Goal: Information Seeking & Learning: Learn about a topic

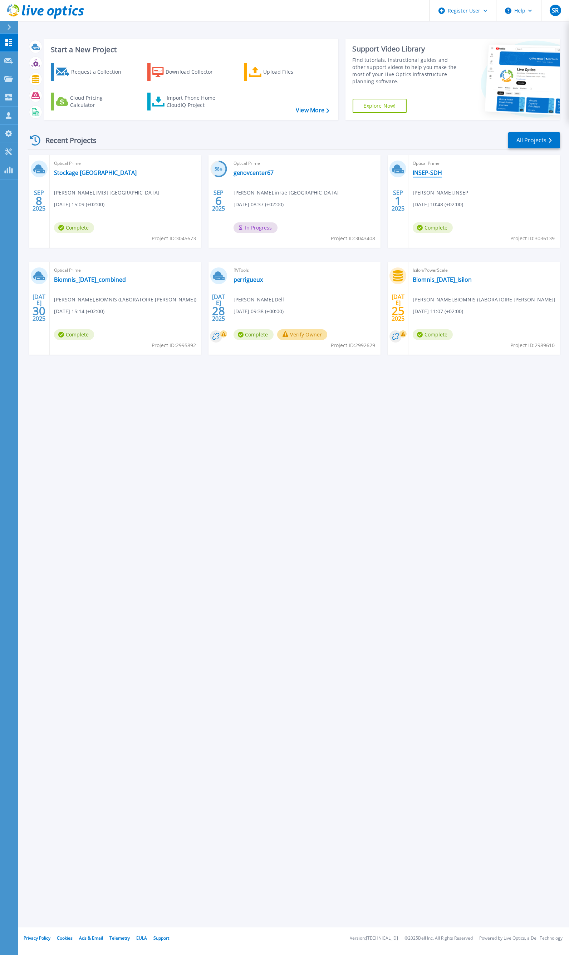
click at [423, 172] on link "INSEP-SDH" at bounding box center [427, 172] width 29 height 7
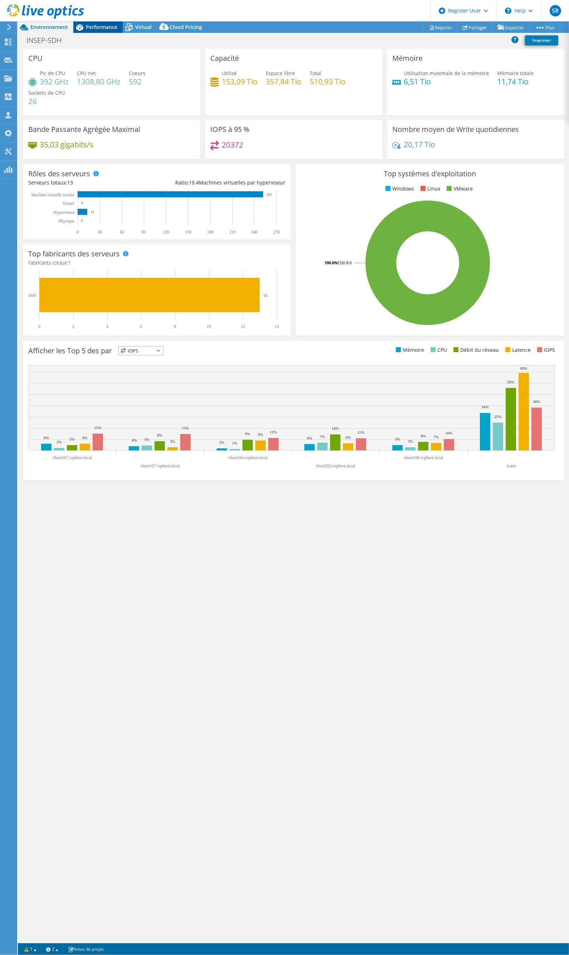
click at [110, 30] on span "Performance" at bounding box center [101, 27] width 31 height 7
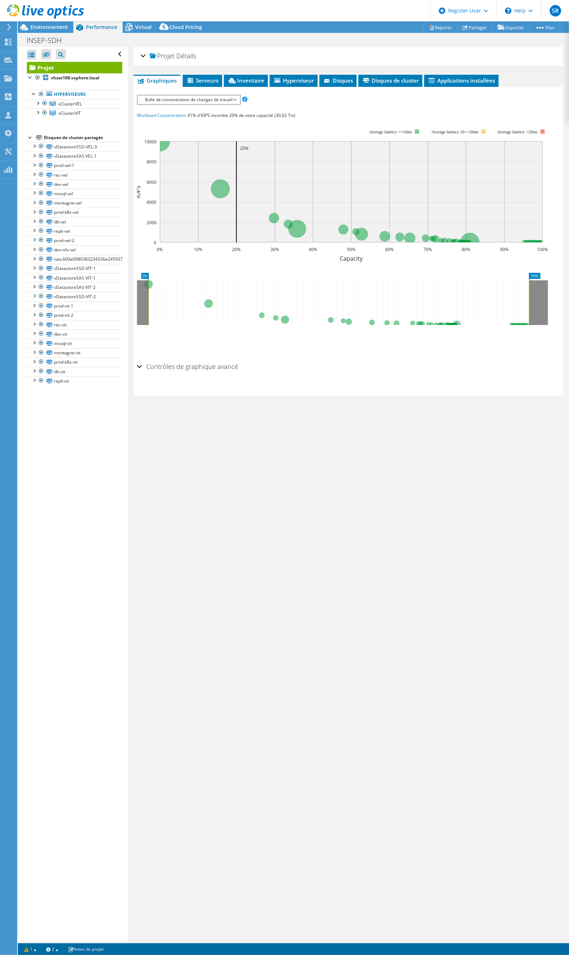
drag, startPoint x: 156, startPoint y: 97, endPoint x: 158, endPoint y: 100, distance: 4.1
click at [156, 97] on span "Bulle de concentration de charges de travail" at bounding box center [188, 99] width 95 height 9
click at [183, 152] on li "Pourcentage de CPU" at bounding box center [189, 151] width 102 height 9
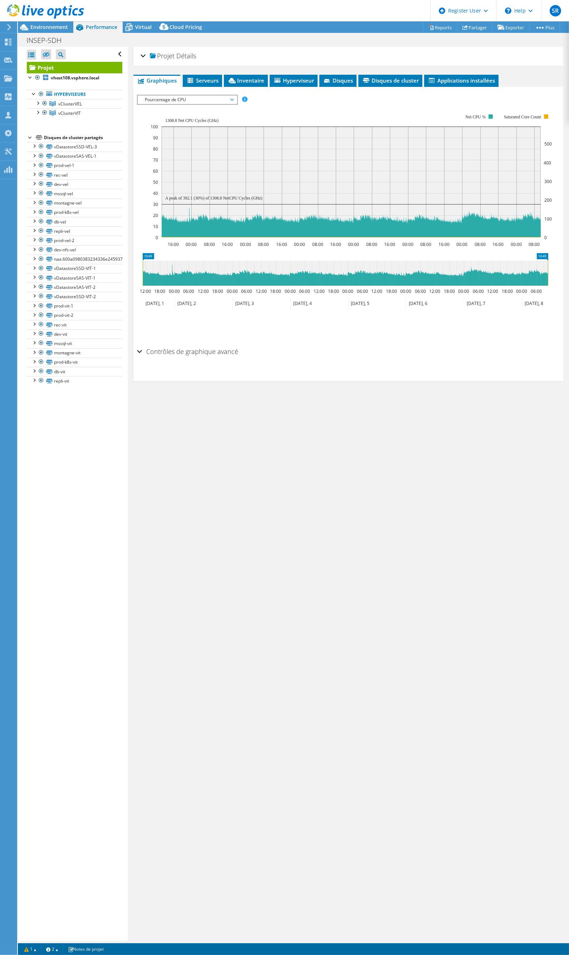
click at [208, 100] on span "Pourcentage de CPU" at bounding box center [187, 99] width 92 height 9
click at [177, 156] on li "Mémoire" at bounding box center [187, 160] width 99 height 9
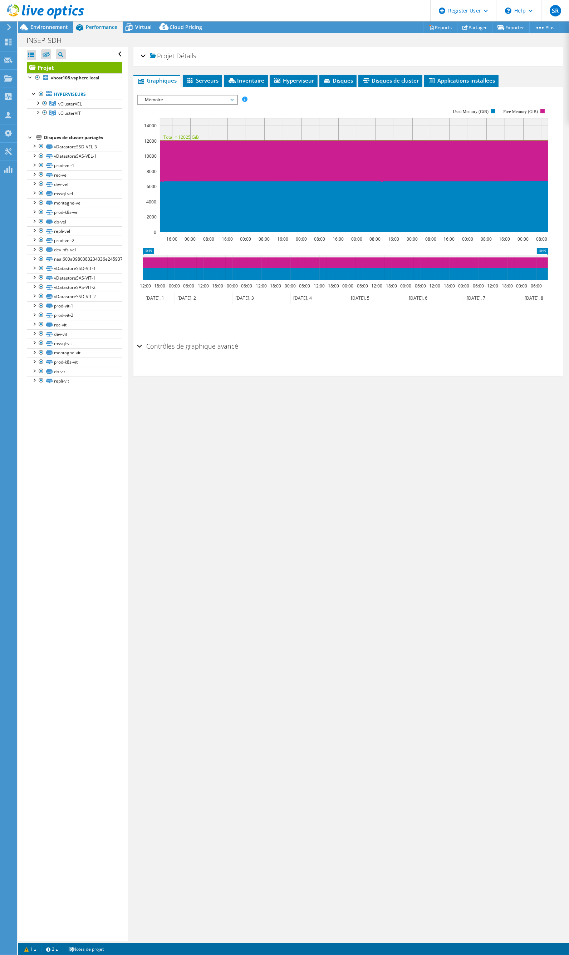
click at [374, 416] on div "Projet Détails Préparé pour: Francois CREIGNOU, f.creignou@preceptmedia.com Com…" at bounding box center [348, 494] width 441 height 894
click at [53, 26] on span "Environnement" at bounding box center [49, 27] width 38 height 7
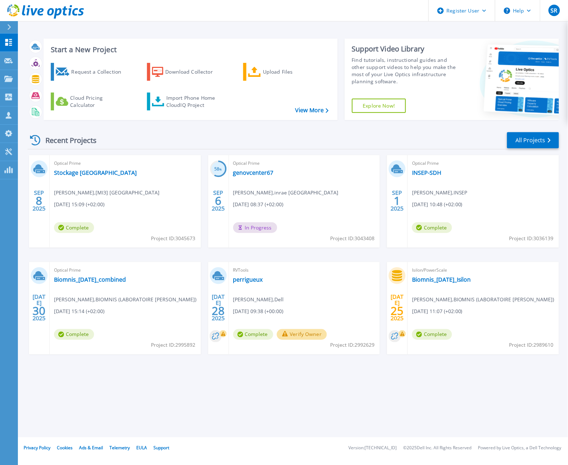
click at [544, 236] on span "Project ID: 3036139" at bounding box center [531, 239] width 44 height 8
copy span "3036139"
click at [428, 172] on link "INSEP-SDH" at bounding box center [426, 172] width 29 height 7
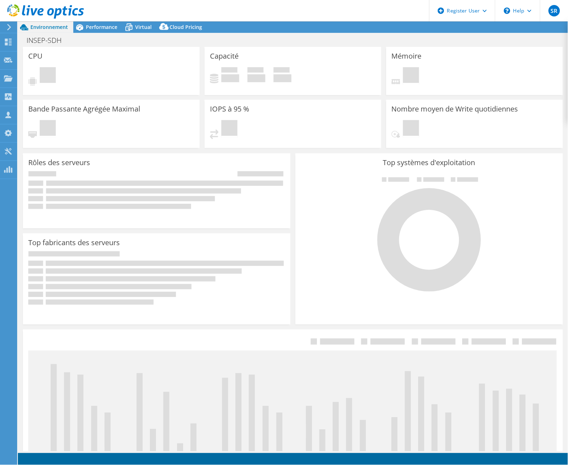
select select "USD"
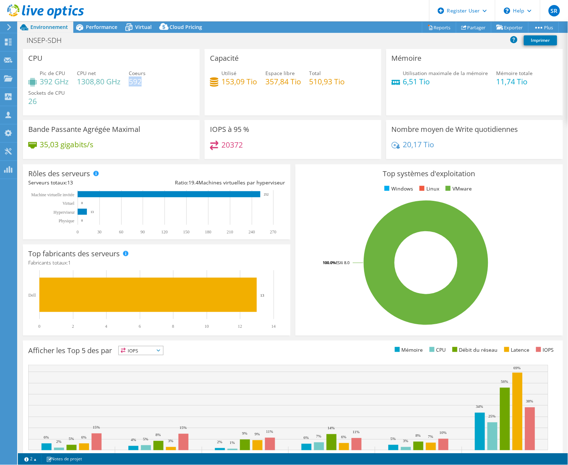
drag, startPoint x: 130, startPoint y: 81, endPoint x: 146, endPoint y: 81, distance: 15.7
click at [146, 81] on h4 "592" at bounding box center [137, 82] width 17 height 8
click at [173, 110] on div "Pic de CPU 392 GHz CPU net 1308,80 GHz Coeurs 592 Sockets de CPU 26" at bounding box center [111, 90] width 166 height 43
click at [102, 29] on span "Performance" at bounding box center [101, 27] width 31 height 7
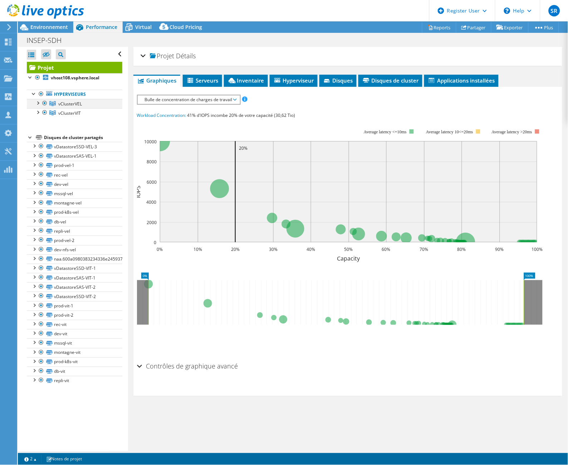
click at [38, 104] on div at bounding box center [37, 102] width 7 height 7
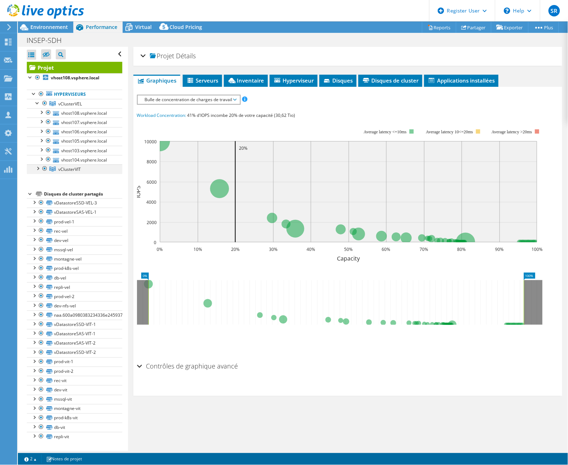
click at [36, 169] on div at bounding box center [37, 168] width 7 height 7
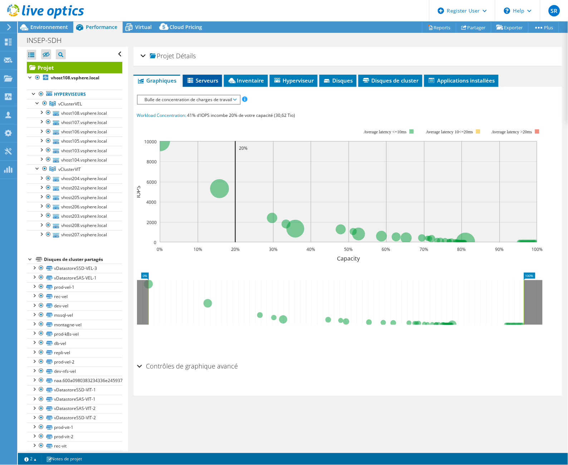
click at [203, 80] on span "Serveurs" at bounding box center [202, 80] width 32 height 7
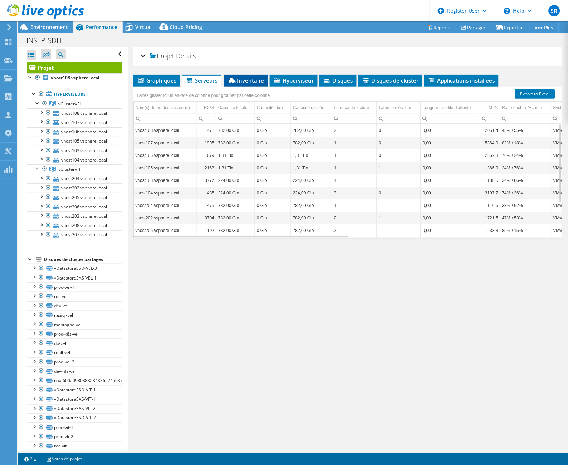
click at [252, 81] on span "Inventaire" at bounding box center [245, 80] width 37 height 7
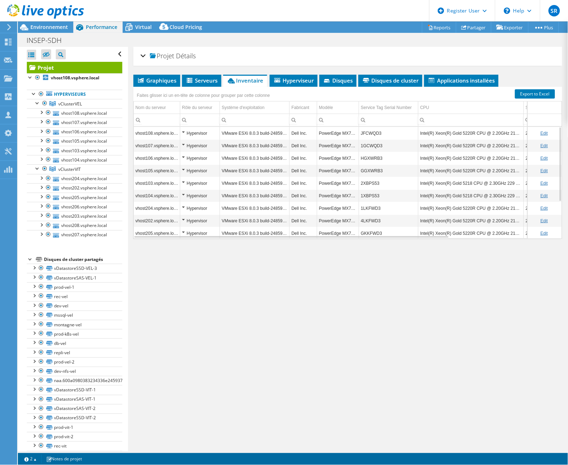
click at [477, 172] on td "Intel(R) Xeon(R) Gold 5220R CPU @ 2.20GHz 219 GHz" at bounding box center [470, 171] width 105 height 13
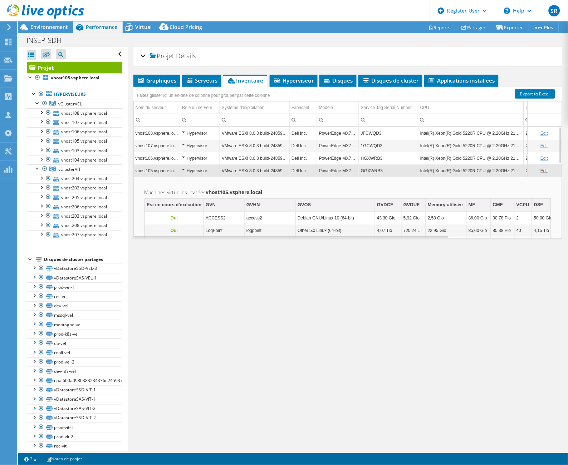
click at [449, 165] on td "Intel(R) Xeon(R) Gold 5220R CPU @ 2.20GHz 219 GHz" at bounding box center [470, 171] width 105 height 13
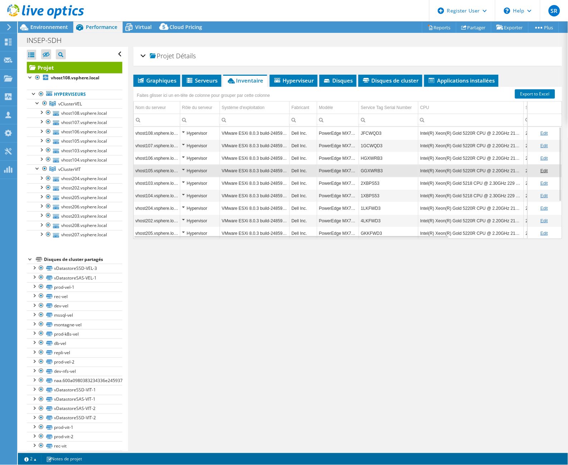
click at [451, 172] on td "Intel(R) Xeon(R) Gold 5220R CPU @ 2.20GHz 219 GHz" at bounding box center [470, 171] width 105 height 13
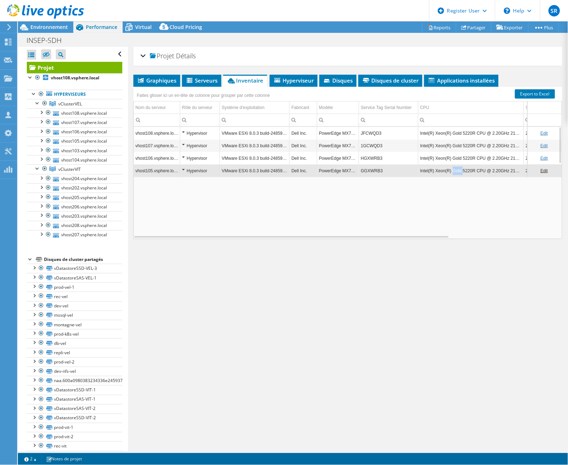
click at [452, 172] on td "Intel(R) Xeon(R) Gold 5220R CPU @ 2.20GHz 219 GHz" at bounding box center [470, 171] width 105 height 13
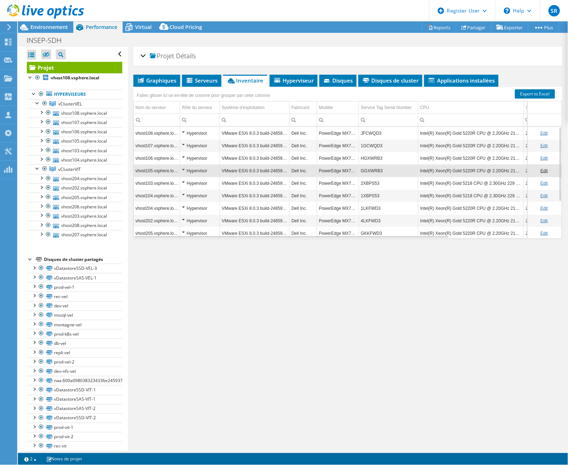
click at [467, 170] on td "Intel(R) Xeon(R) Gold 5220R CPU @ 2.20GHz 219 GHz" at bounding box center [470, 171] width 105 height 13
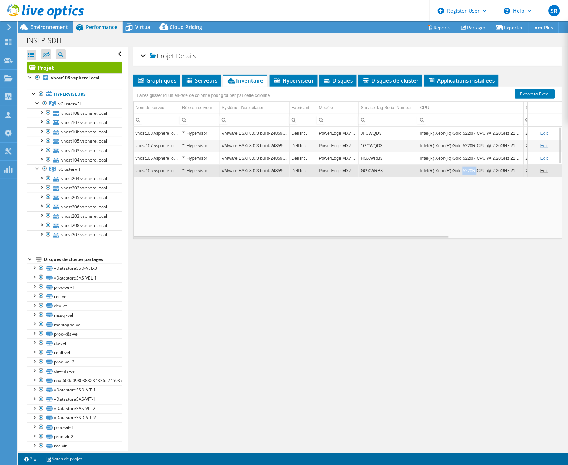
click at [467, 170] on td "Intel(R) Xeon(R) Gold 5220R CPU @ 2.20GHz 219 GHz" at bounding box center [470, 171] width 105 height 13
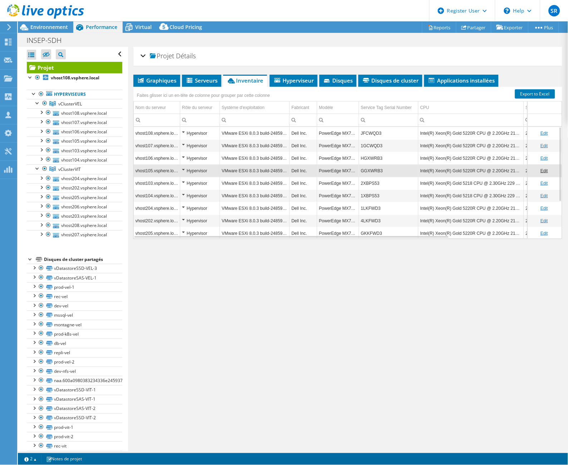
click at [245, 355] on div "Projet Détails Préparé pour: Francois CREIGNOU, f.creignou@preceptmedia.com Com…" at bounding box center [348, 249] width 440 height 404
click at [56, 28] on span "Environnement" at bounding box center [49, 27] width 38 height 7
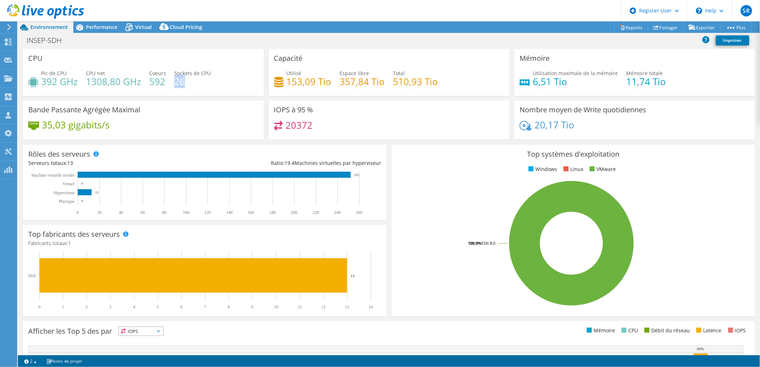
drag, startPoint x: 173, startPoint y: 82, endPoint x: 197, endPoint y: 80, distance: 24.0
click at [197, 80] on h4 "26" at bounding box center [192, 82] width 36 height 8
drag, startPoint x: 197, startPoint y: 80, endPoint x: 208, endPoint y: 80, distance: 10.4
click at [208, 80] on h4 "26" at bounding box center [192, 82] width 36 height 8
drag, startPoint x: 151, startPoint y: 83, endPoint x: 166, endPoint y: 81, distance: 15.5
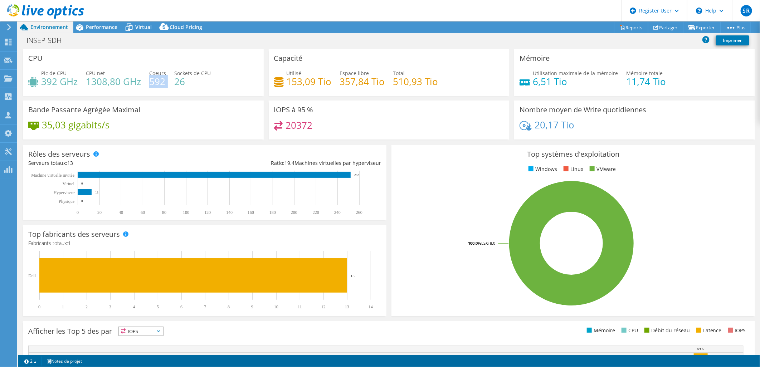
click at [166, 81] on div "Pic de CPU 392 GHz CPU net 1308,80 GHz Coeurs 592 Sockets de CPU 26" at bounding box center [143, 80] width 230 height 23
drag, startPoint x: 42, startPoint y: 84, endPoint x: 77, endPoint y: 82, distance: 34.8
click at [77, 82] on h4 "392 GHz" at bounding box center [59, 82] width 36 height 8
click at [242, 94] on div "CPU Pic de CPU 392 GHz CPU net 1308,80 GHz Coeurs 592 Sockets de CPU 26" at bounding box center [143, 72] width 241 height 47
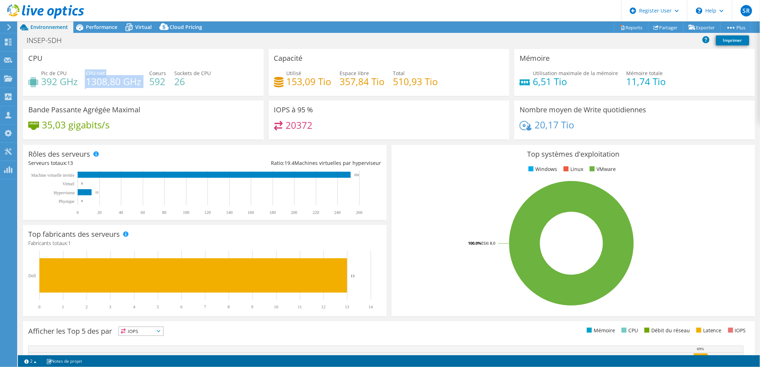
drag, startPoint x: 98, startPoint y: 81, endPoint x: 143, endPoint y: 83, distance: 45.1
click at [143, 83] on div "Pic de CPU 392 GHz CPU net 1308,80 GHz Coeurs 592 Sockets de CPU 26" at bounding box center [143, 80] width 230 height 23
drag, startPoint x: 143, startPoint y: 83, endPoint x: 227, endPoint y: 83, distance: 83.7
click at [227, 83] on div "Pic de CPU 392 GHz CPU net 1308,80 GHz Coeurs 592 Sockets de CPU 26" at bounding box center [143, 80] width 230 height 23
click at [105, 30] on span "Performance" at bounding box center [101, 27] width 31 height 7
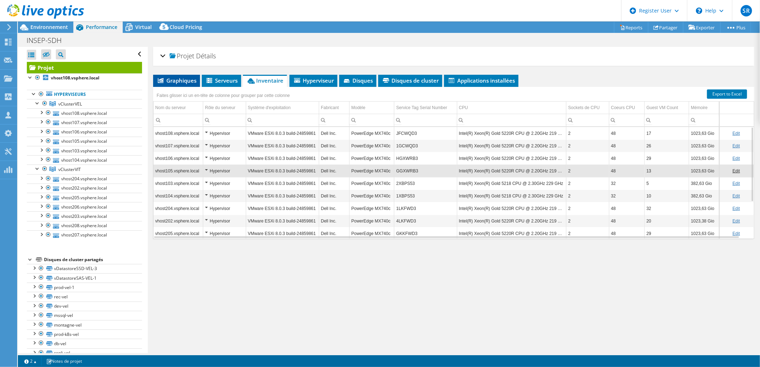
click at [161, 80] on icon at bounding box center [161, 80] width 6 height 5
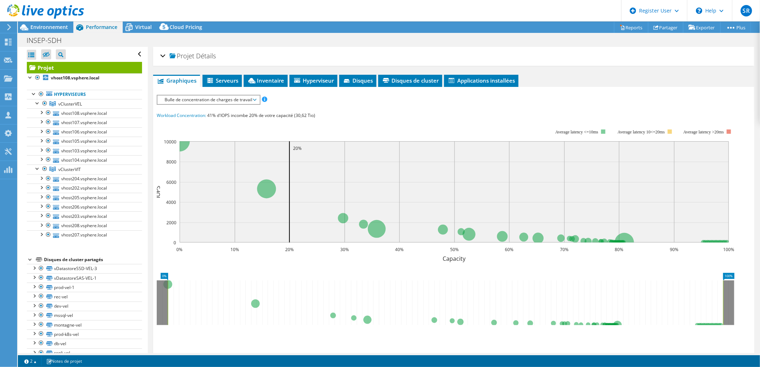
click at [226, 97] on span "Bulle de concentration de charges de travail" at bounding box center [208, 99] width 95 height 9
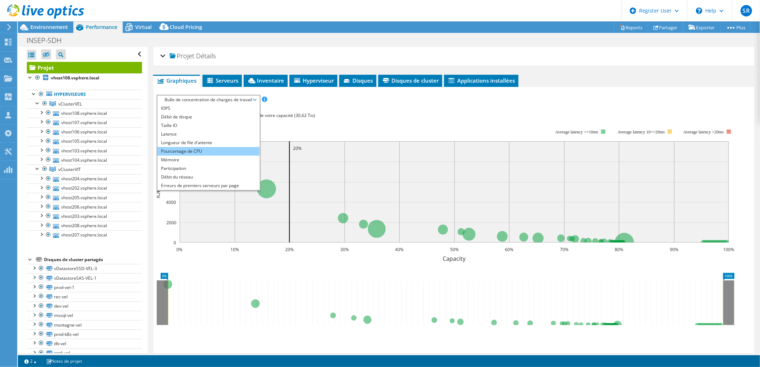
click at [208, 152] on li "Pourcentage de CPU" at bounding box center [208, 151] width 102 height 9
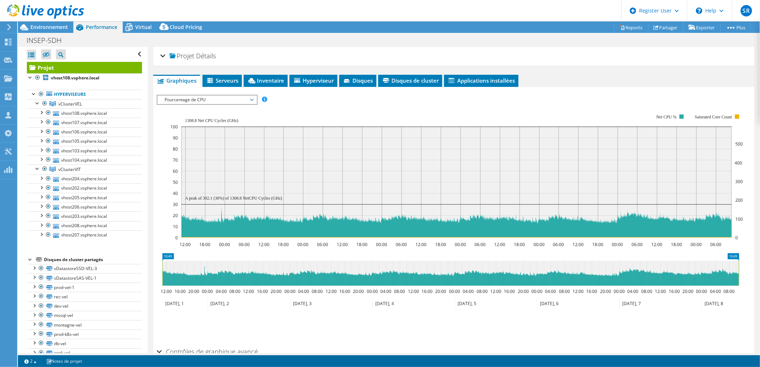
click at [256, 95] on span "Pourcentage de CPU" at bounding box center [206, 99] width 99 height 9
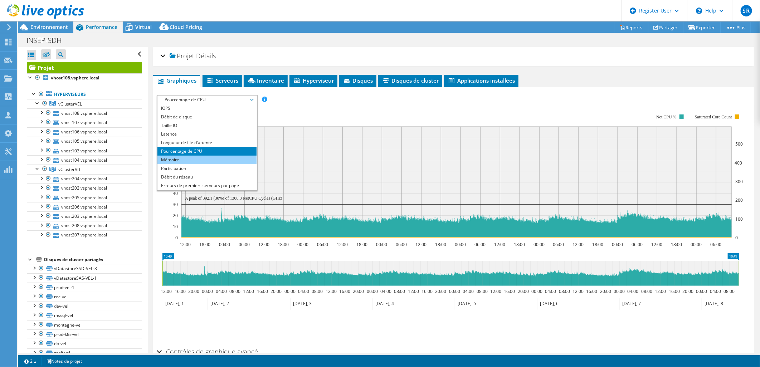
click at [185, 156] on li "Mémoire" at bounding box center [206, 160] width 99 height 9
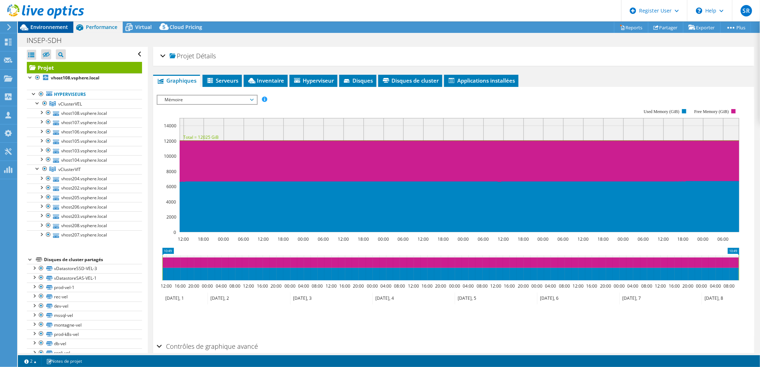
click at [53, 26] on span "Environnement" at bounding box center [49, 27] width 38 height 7
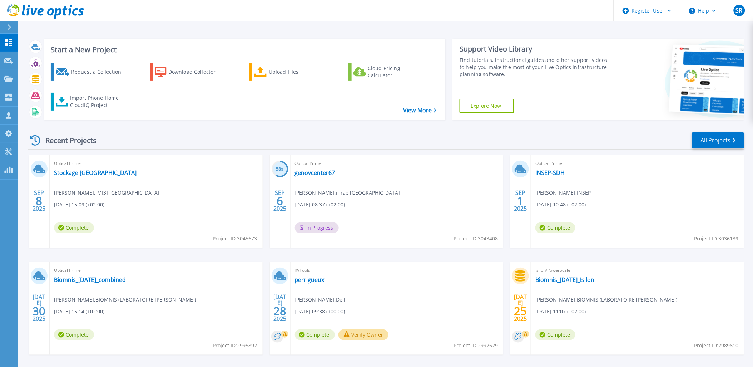
click at [727, 238] on span "Project ID: 3036139" at bounding box center [717, 239] width 44 height 8
copy span "3036139"
click at [308, 141] on div "Recent Projects All Projects" at bounding box center [386, 141] width 717 height 18
click at [545, 169] on link "INSEP-SDH" at bounding box center [550, 172] width 29 height 7
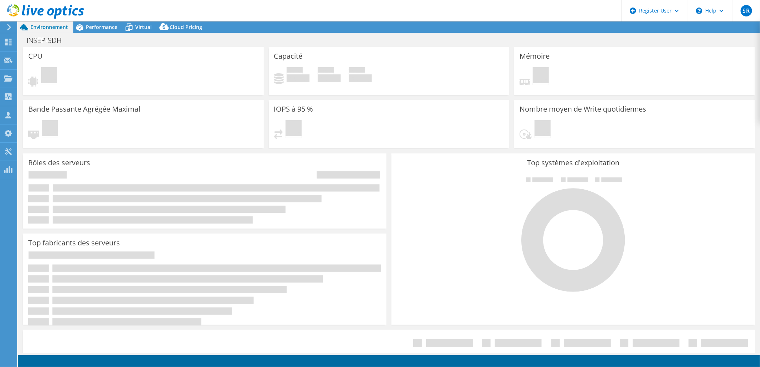
select select "USD"
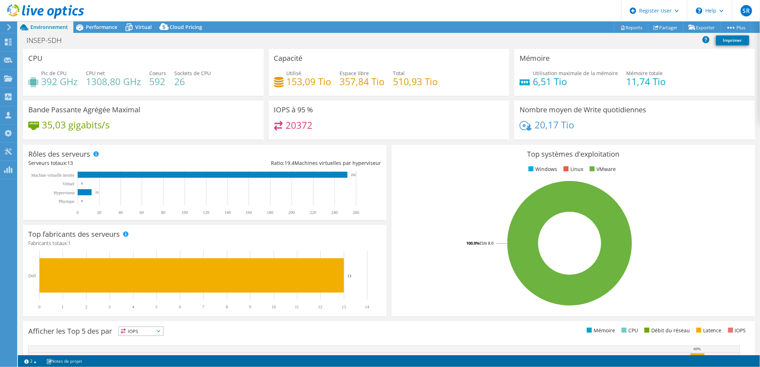
click at [462, 198] on rect at bounding box center [570, 243] width 346 height 125
click at [97, 25] on span "Performance" at bounding box center [101, 27] width 31 height 7
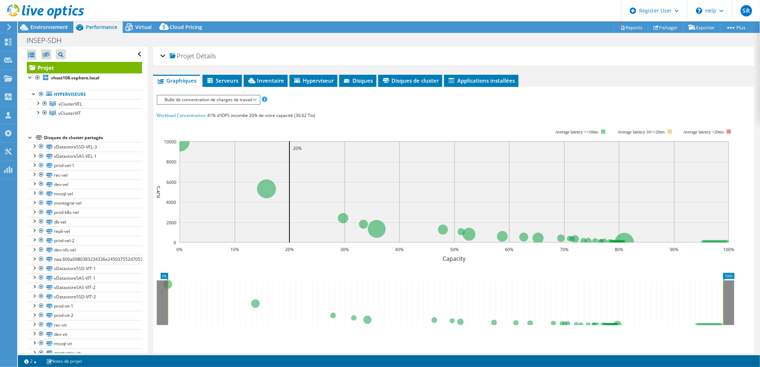
click at [221, 103] on div "Bulle de concentration de charges de travail IOPS Débit [PERSON_NAME] Taille IO…" at bounding box center [209, 100] width 104 height 10
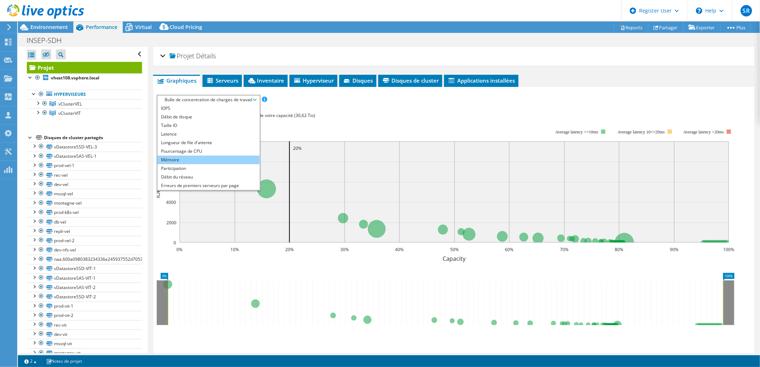
click at [195, 157] on li "Mémoire" at bounding box center [208, 160] width 102 height 9
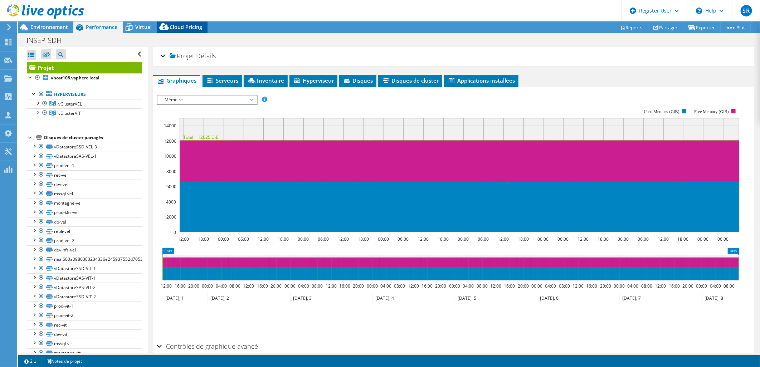
click at [185, 26] on span "Cloud Pricing" at bounding box center [186, 27] width 33 height 7
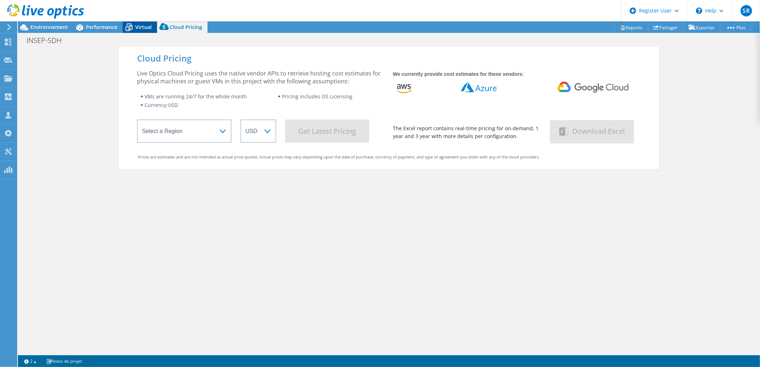
click at [128, 23] on icon at bounding box center [129, 27] width 13 height 13
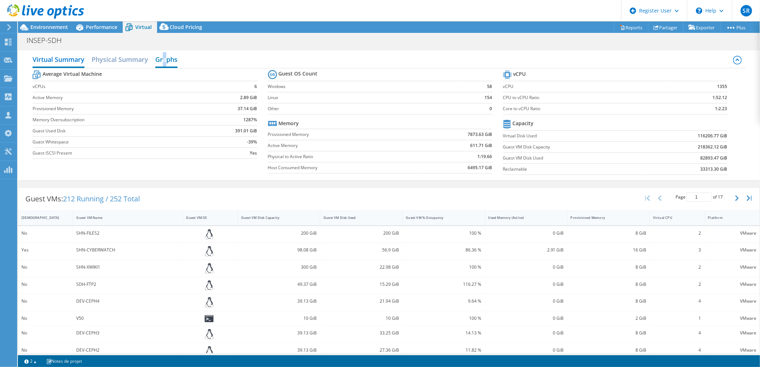
click at [166, 57] on h2 "Graphs" at bounding box center [166, 60] width 22 height 16
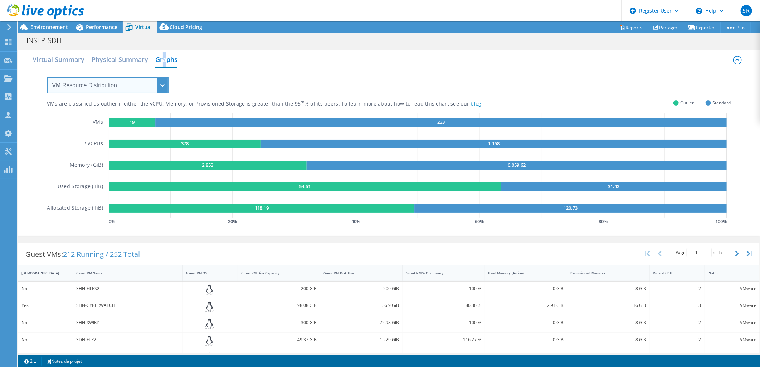
drag, startPoint x: 166, startPoint y: 57, endPoint x: 154, endPoint y: 84, distance: 29.8
click at [152, 84] on select "VM Resource Distribution Provisioning Contrast Over Provisioning" at bounding box center [108, 85] width 122 height 16
select select "Over Provisioning"
click at [47, 77] on select "VM Resource Distribution Provisioning Contrast Over Provisioning" at bounding box center [108, 85] width 122 height 16
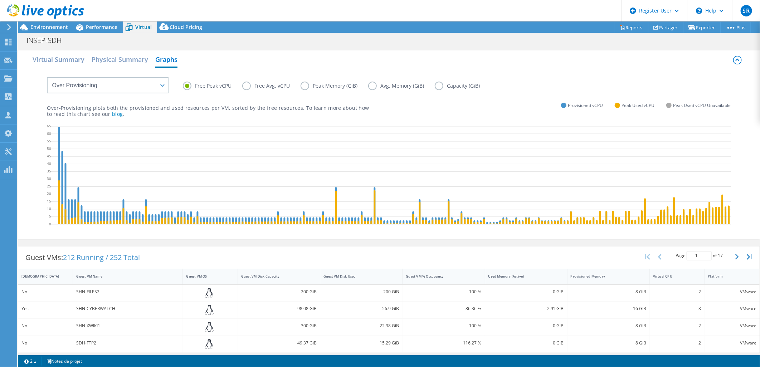
click at [328, 86] on label "Peak Memory (GiB)" at bounding box center [334, 86] width 68 height 9
click at [0, 0] on input "Peak Memory (GiB)" at bounding box center [0, 0] width 0 height 0
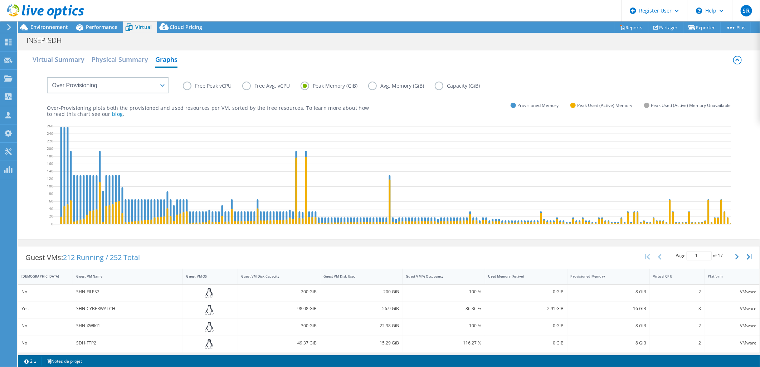
click at [407, 84] on label "Avg. Memory (GiB)" at bounding box center [401, 86] width 67 height 9
click at [0, 0] on input "Avg. Memory (GiB)" at bounding box center [0, 0] width 0 height 0
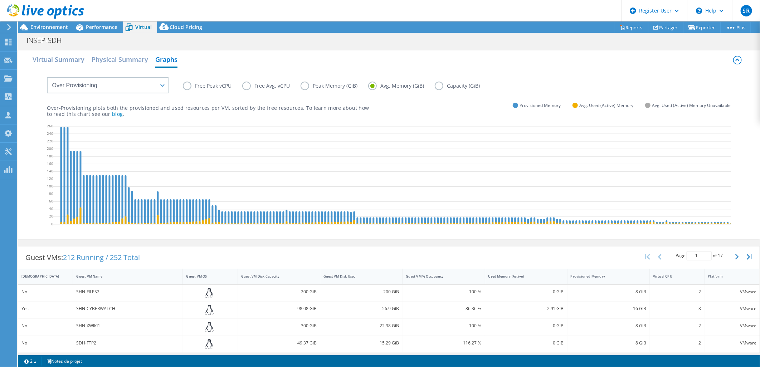
click at [344, 86] on label "Peak Memory (GiB)" at bounding box center [334, 86] width 68 height 9
click at [0, 0] on input "Peak Memory (GiB)" at bounding box center [0, 0] width 0 height 0
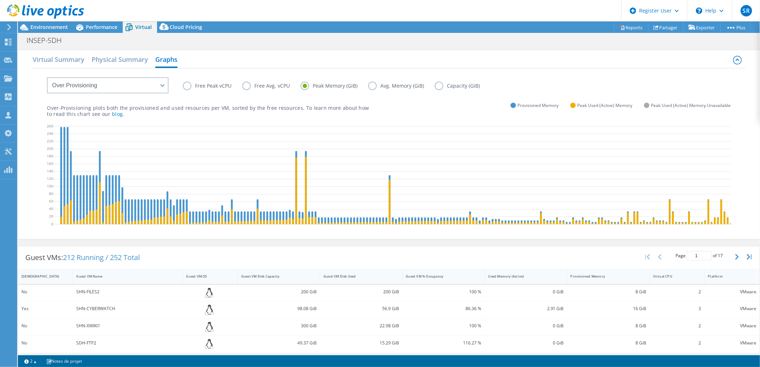
click at [443, 112] on div "Over-Provisioning plots both the provisioned and used resources per VM, sorted …" at bounding box center [388, 105] width 683 height 24
